Goal: Information Seeking & Learning: Learn about a topic

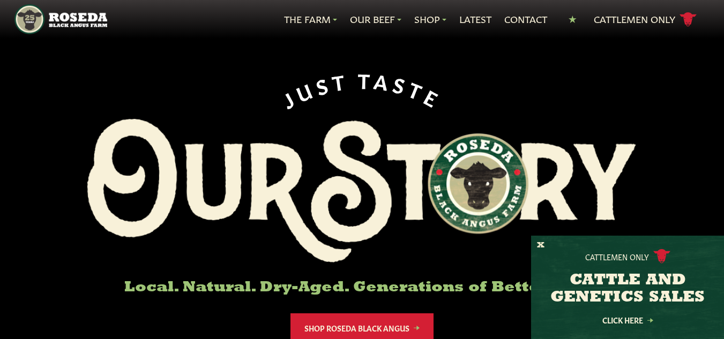
scroll to position [54, 0]
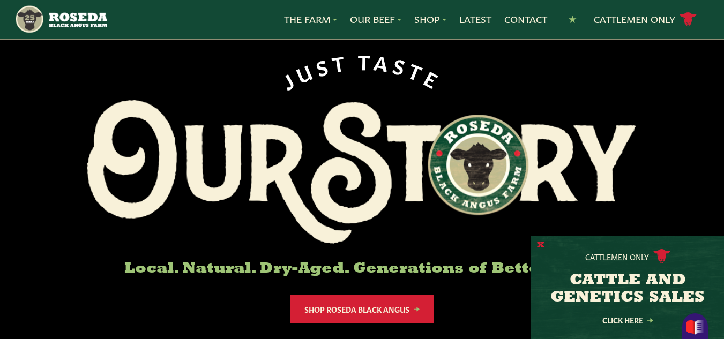
click at [539, 243] on button "X" at bounding box center [540, 245] width 7 height 11
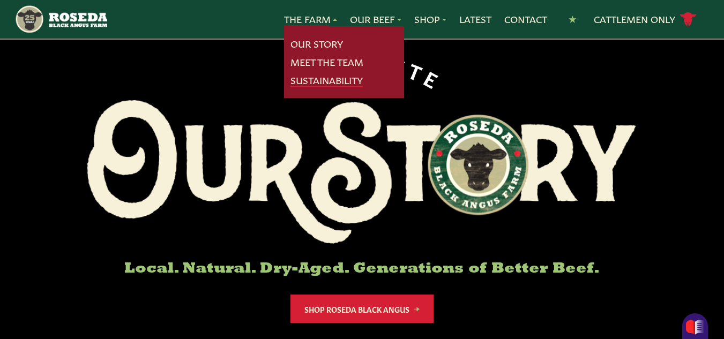
click at [321, 81] on link "Sustainability" at bounding box center [326, 80] width 72 height 14
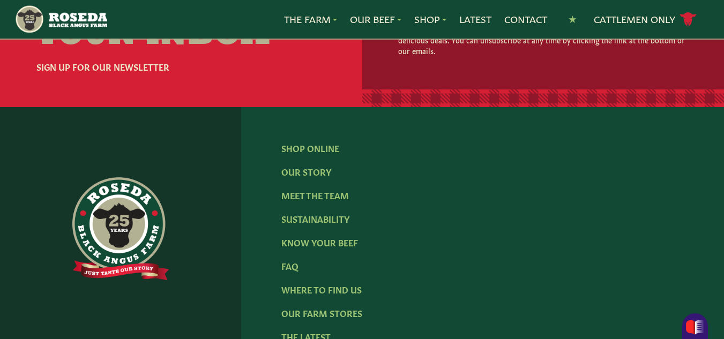
scroll to position [1660, 0]
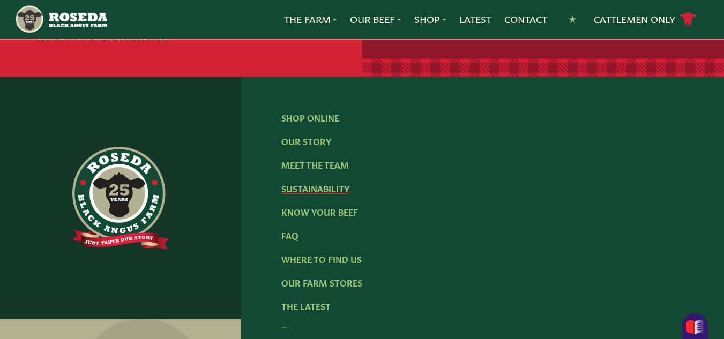
click at [320, 182] on link "Sustainability" at bounding box center [315, 188] width 68 height 12
click at [324, 182] on link "Sustainability" at bounding box center [315, 188] width 68 height 12
click at [325, 182] on link "Sustainability" at bounding box center [315, 188] width 68 height 12
click at [326, 182] on link "Sustainability" at bounding box center [315, 188] width 68 height 12
click at [310, 182] on link "Sustainability" at bounding box center [315, 188] width 68 height 12
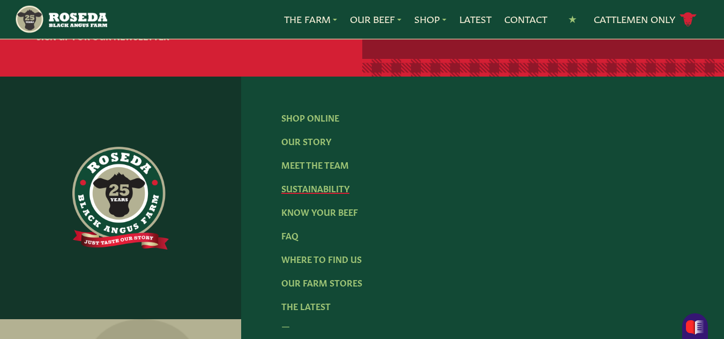
click at [310, 182] on link "Sustainability" at bounding box center [315, 188] width 68 height 12
click at [319, 206] on link "Know Your Beef" at bounding box center [319, 212] width 77 height 12
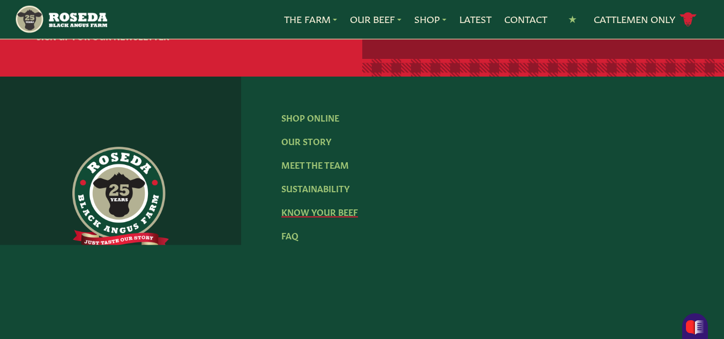
click at [320, 206] on link "Know Your Beef" at bounding box center [319, 212] width 77 height 12
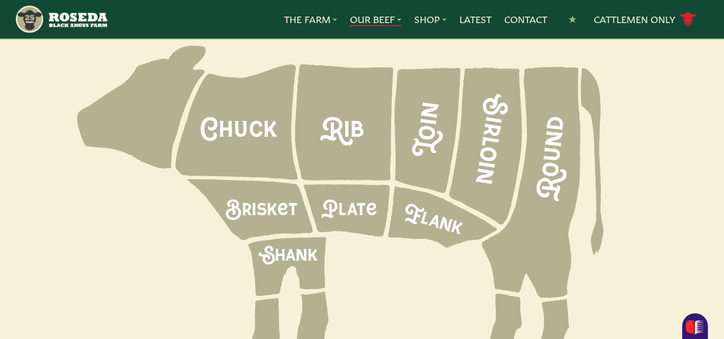
scroll to position [1607, 0]
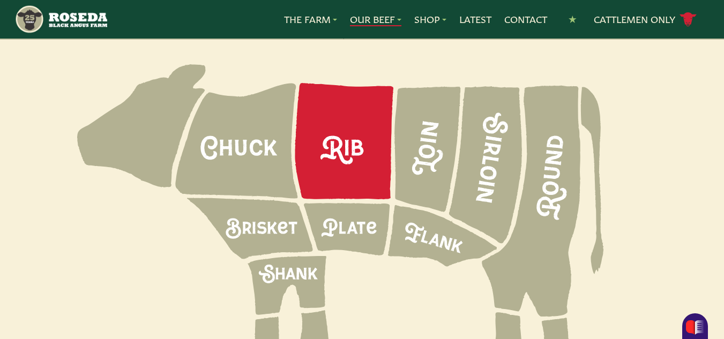
click at [336, 127] on icon at bounding box center [344, 141] width 99 height 116
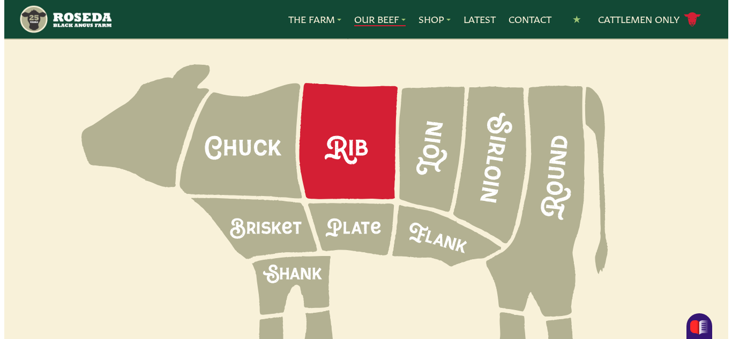
scroll to position [1596, 0]
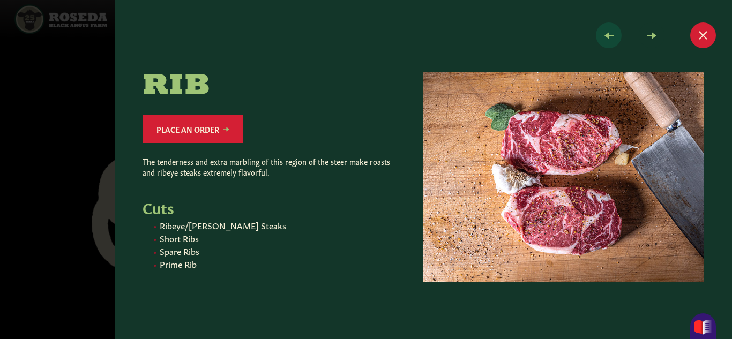
click at [607, 35] on span at bounding box center [609, 35] width 26 height 26
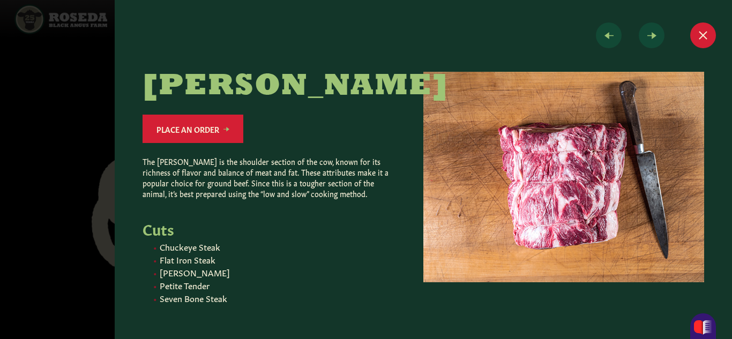
click at [651, 35] on span at bounding box center [651, 35] width 26 height 26
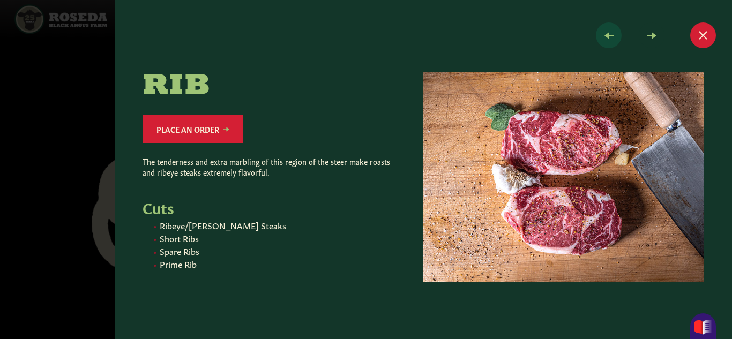
click at [606, 36] on span at bounding box center [609, 35] width 26 height 26
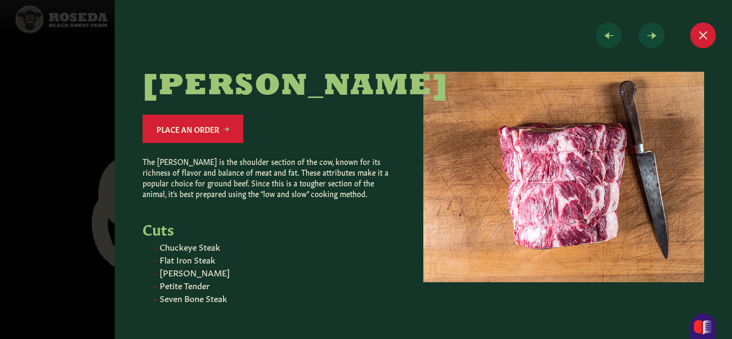
click at [652, 34] on span at bounding box center [651, 35] width 26 height 26
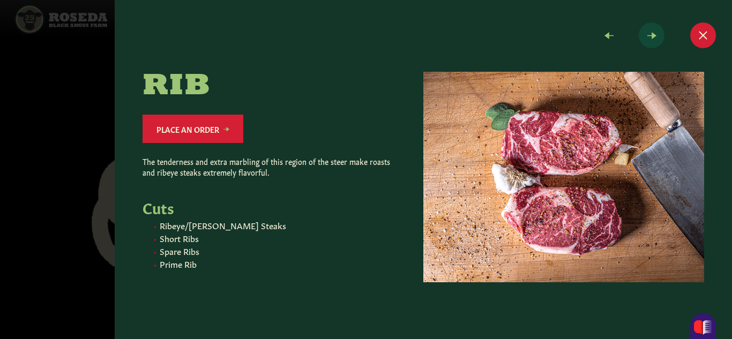
click at [652, 34] on span at bounding box center [651, 35] width 26 height 26
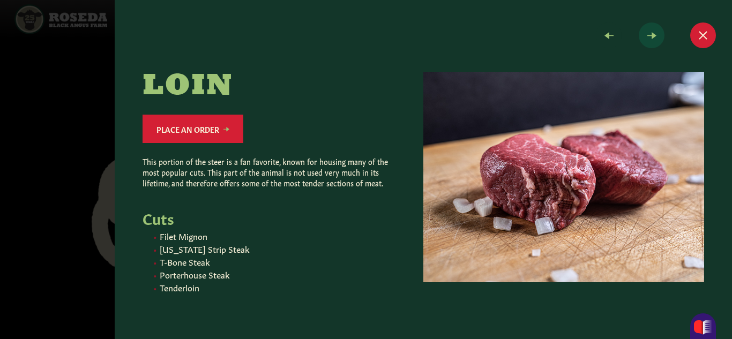
click at [651, 35] on span at bounding box center [651, 35] width 26 height 26
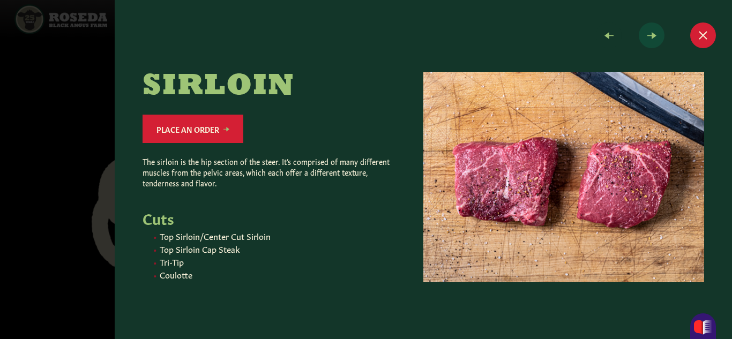
click at [652, 35] on span at bounding box center [651, 35] width 26 height 26
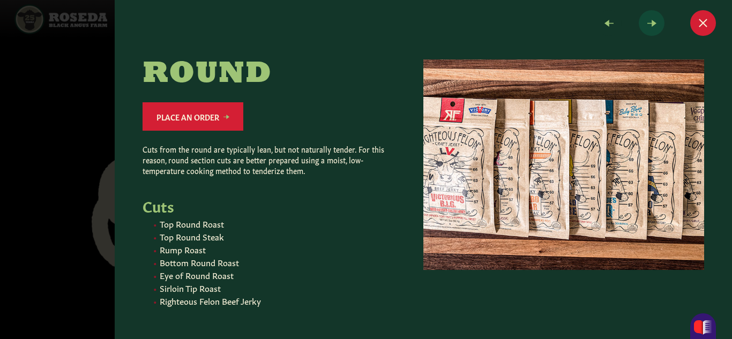
scroll to position [20, 0]
click at [644, 16] on span at bounding box center [651, 23] width 26 height 26
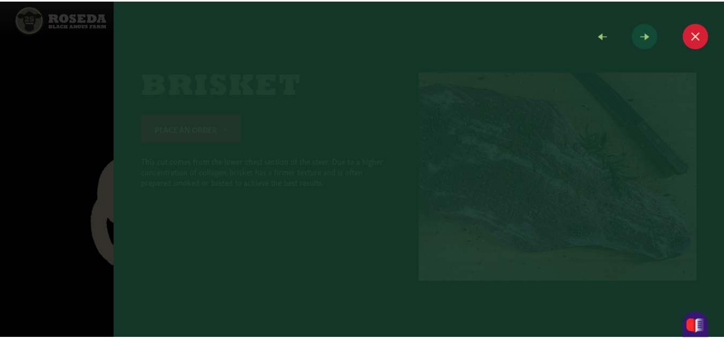
scroll to position [0, 0]
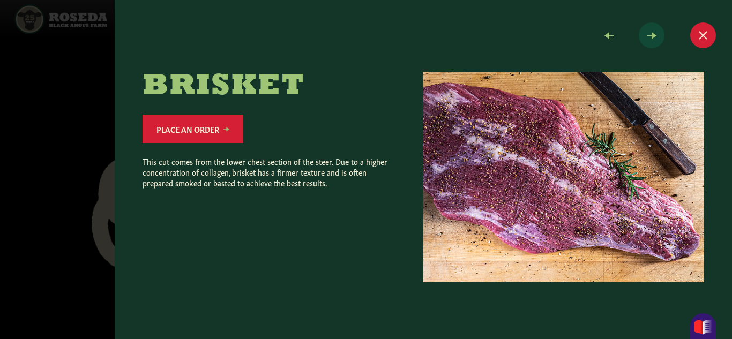
click at [654, 34] on span at bounding box center [651, 35] width 26 height 26
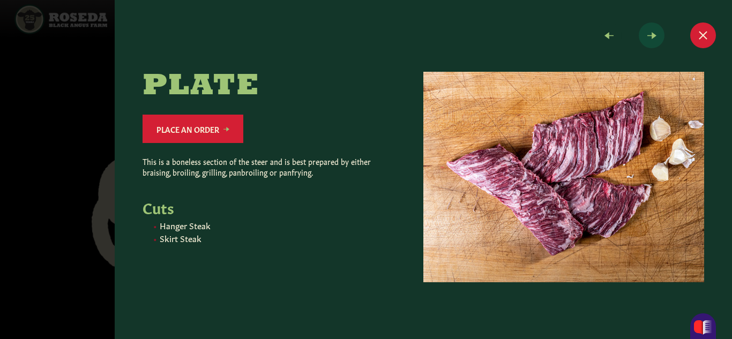
click at [654, 34] on span at bounding box center [651, 35] width 26 height 26
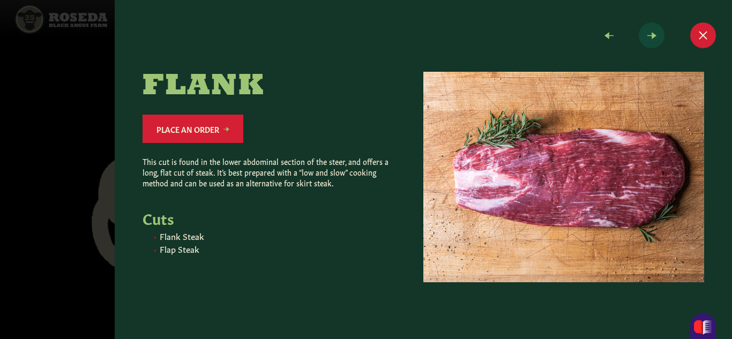
click at [654, 34] on span at bounding box center [651, 35] width 26 height 26
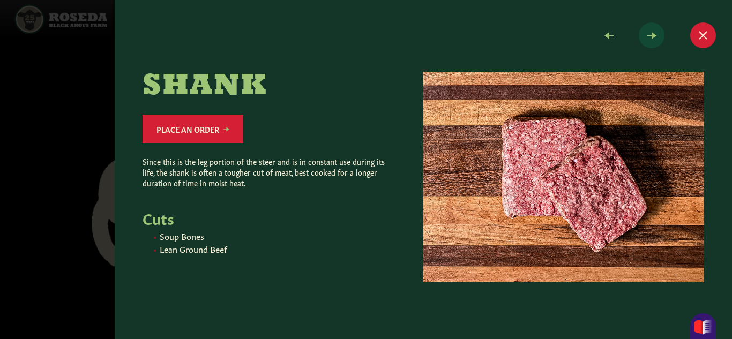
click at [653, 39] on span at bounding box center [651, 35] width 26 height 26
click at [702, 32] on button "Close modal" at bounding box center [703, 35] width 26 height 26
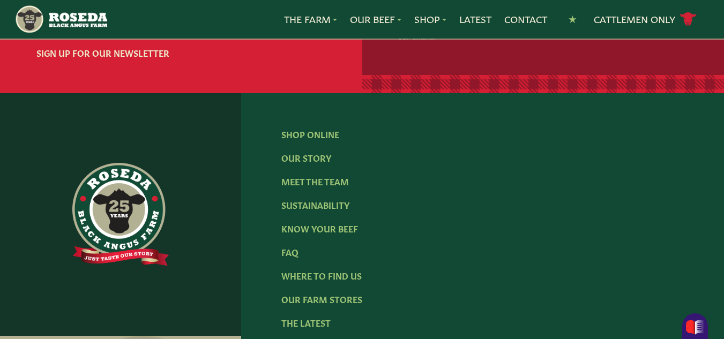
scroll to position [1714, 0]
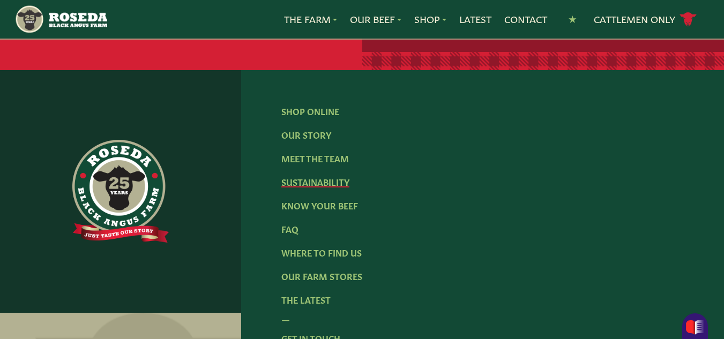
click at [295, 176] on link "Sustainability" at bounding box center [315, 182] width 68 height 12
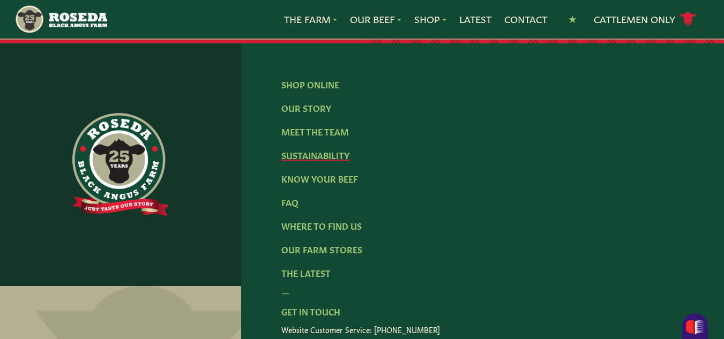
scroll to position [1767, 0]
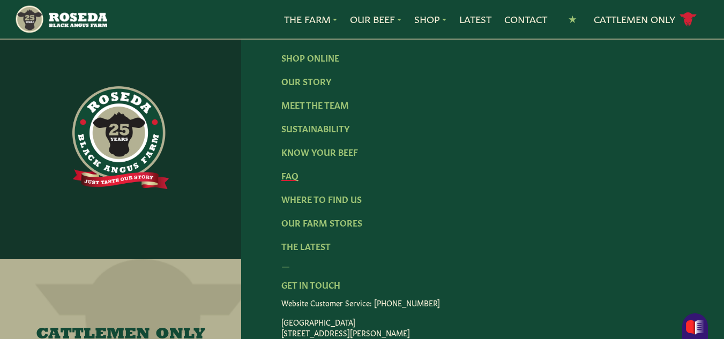
click at [290, 169] on link "FAQ" at bounding box center [289, 175] width 17 height 12
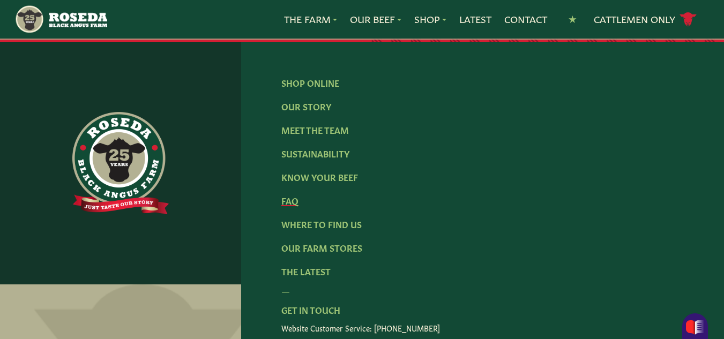
scroll to position [1821, 0]
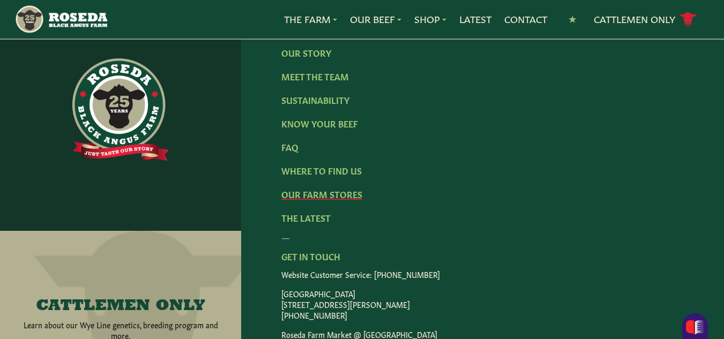
click at [306, 188] on link "Our Farm Stores" at bounding box center [321, 194] width 81 height 12
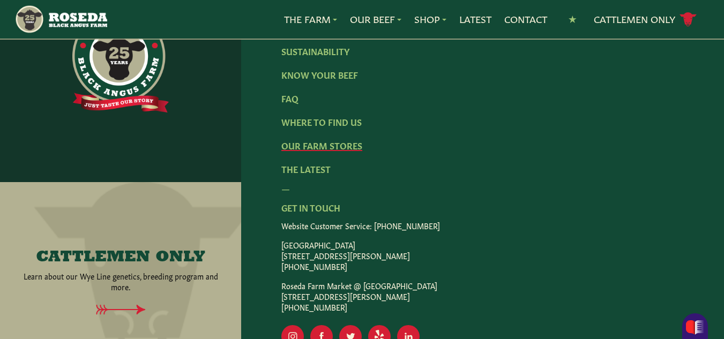
scroll to position [1982, 0]
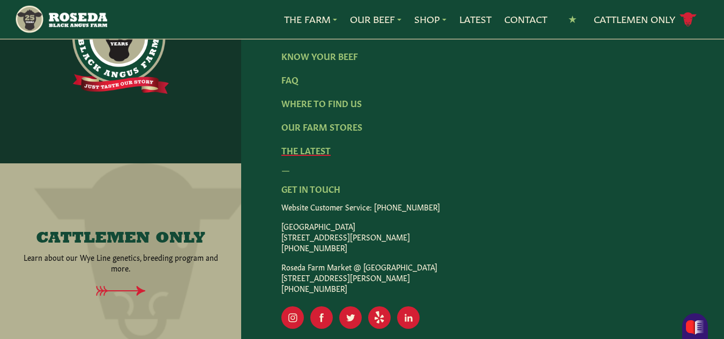
click at [315, 156] on link "The Latest" at bounding box center [305, 150] width 49 height 12
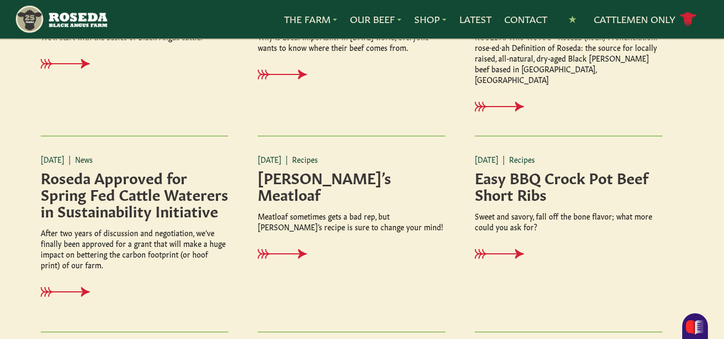
scroll to position [857, 0]
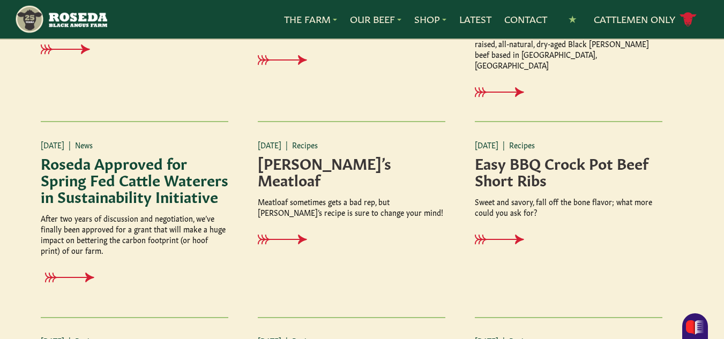
click at [117, 179] on h4 "Roseda Approved for Spring Fed Cattle Waterers in Sustainability Initiative" at bounding box center [134, 179] width 187 height 50
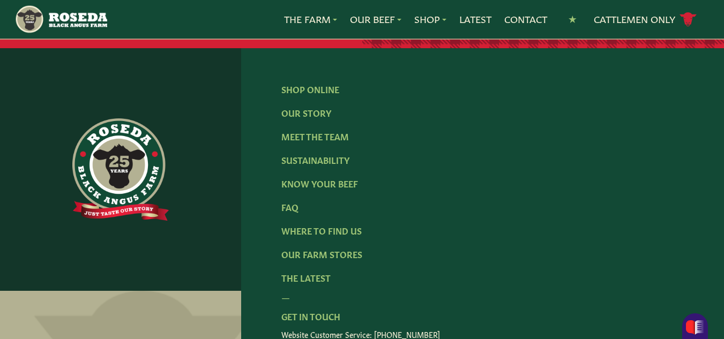
scroll to position [950, 0]
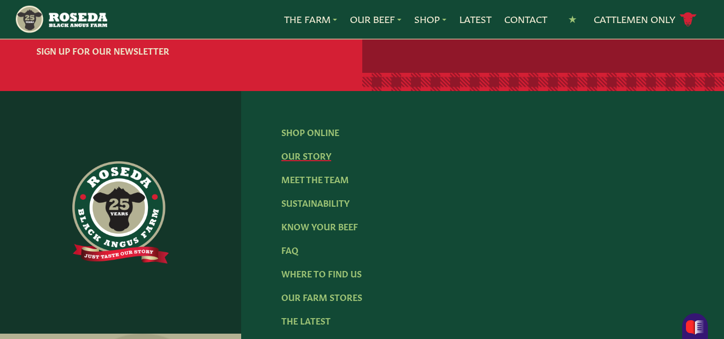
click at [303, 149] on link "Our Story" at bounding box center [306, 155] width 50 height 12
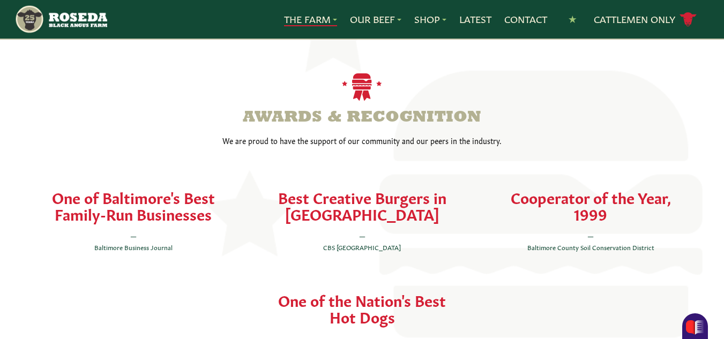
scroll to position [2357, 0]
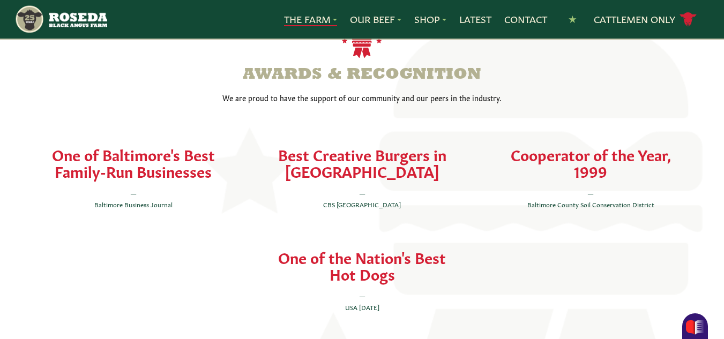
click at [359, 253] on div "One of the Nation's Best Hot Dogs — USA [DATE]" at bounding box center [362, 281] width 194 height 64
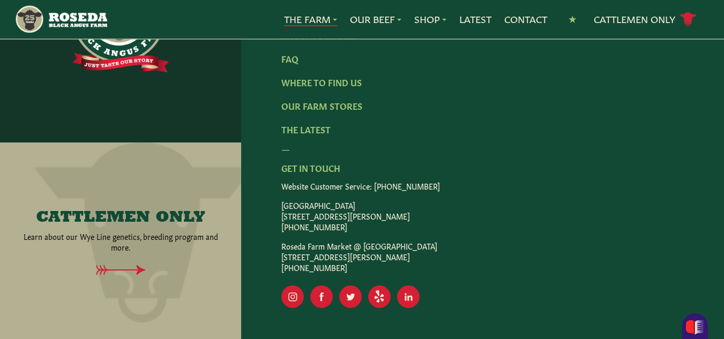
scroll to position [3542, 0]
